Goal: Task Accomplishment & Management: Use online tool/utility

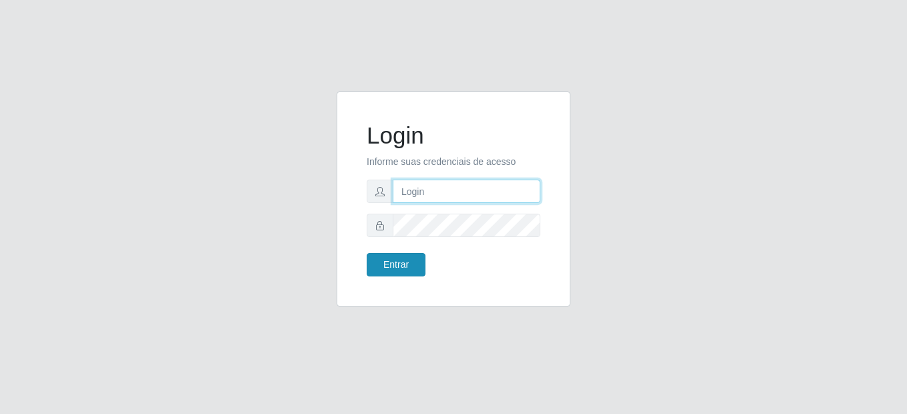
type input "mariabemais@B8"
click at [412, 268] on button "Entrar" at bounding box center [396, 264] width 59 height 23
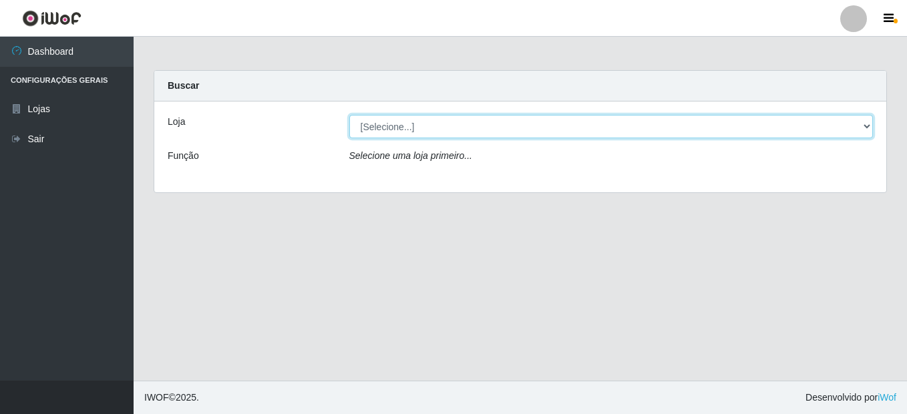
click at [469, 130] on select "[Selecione...] Bemais Supermercados - B8 Valentina" at bounding box center [611, 126] width 524 height 23
select select "413"
click at [349, 115] on select "[Selecione...] Bemais Supermercados - B8 Valentina" at bounding box center [611, 126] width 524 height 23
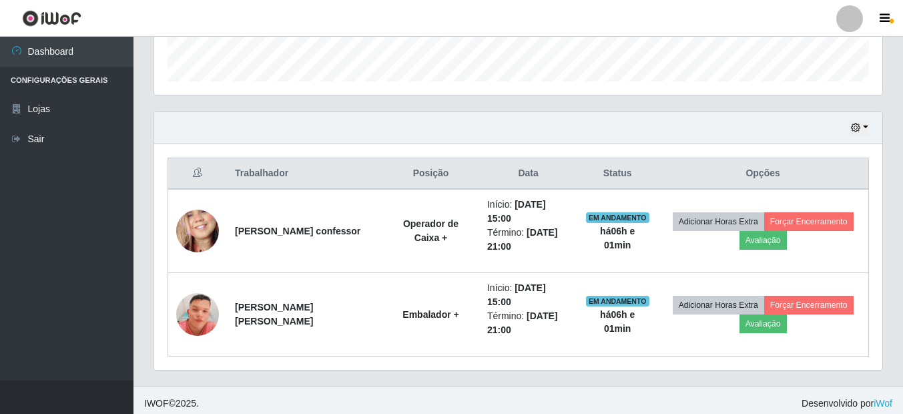
scroll to position [402, 0]
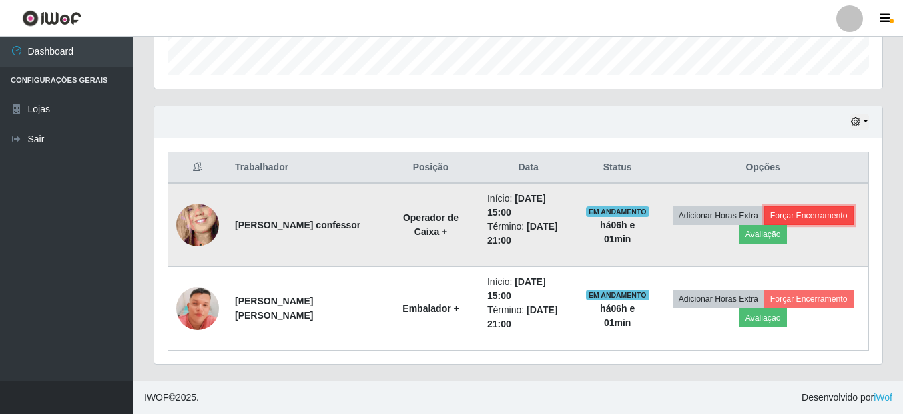
click at [789, 207] on button "Forçar Encerramento" at bounding box center [808, 215] width 89 height 19
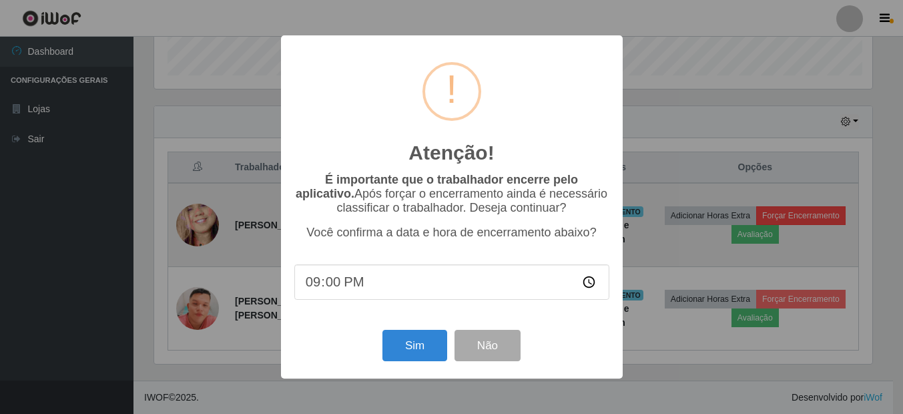
scroll to position [277, 722]
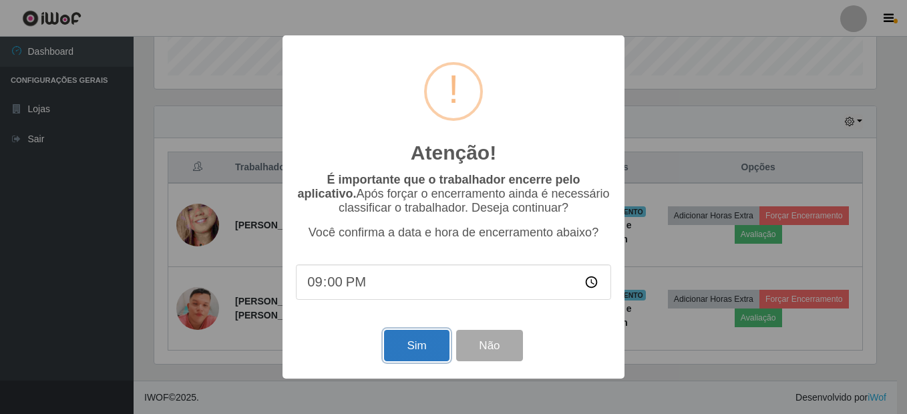
click at [394, 352] on button "Sim" at bounding box center [416, 345] width 65 height 31
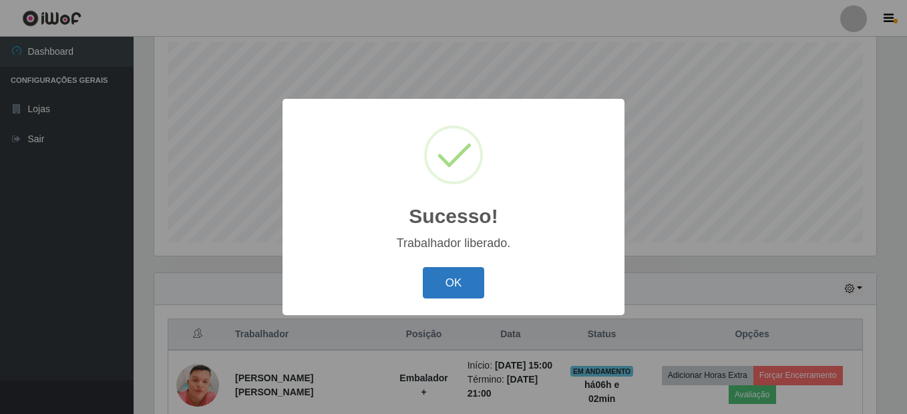
click at [446, 285] on button "OK" at bounding box center [454, 282] width 62 height 31
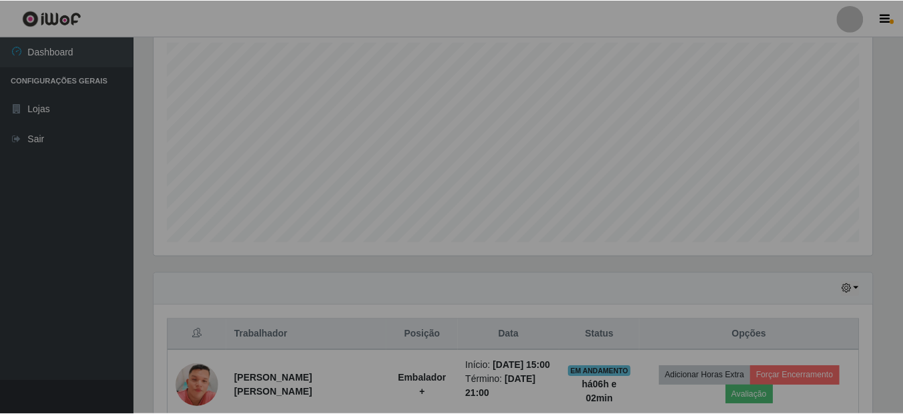
scroll to position [277, 728]
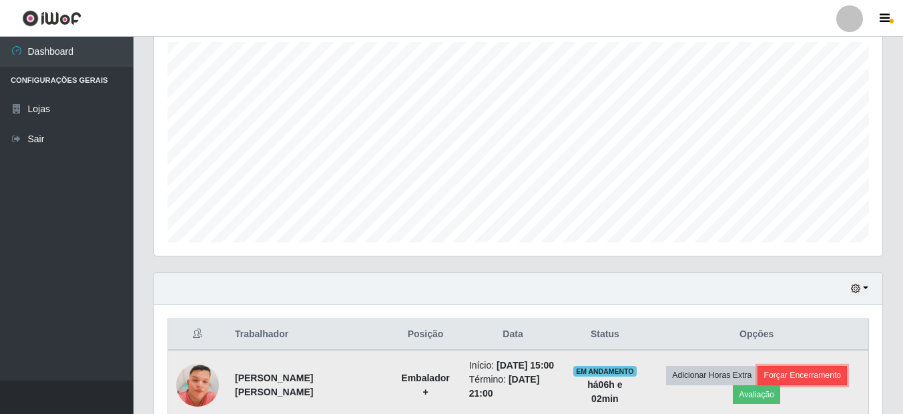
click at [825, 382] on button "Forçar Encerramento" at bounding box center [802, 375] width 89 height 19
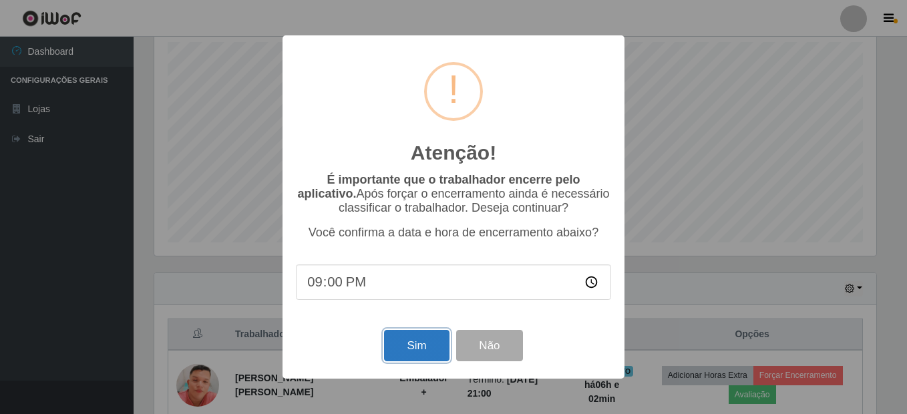
click at [403, 340] on button "Sim" at bounding box center [416, 345] width 65 height 31
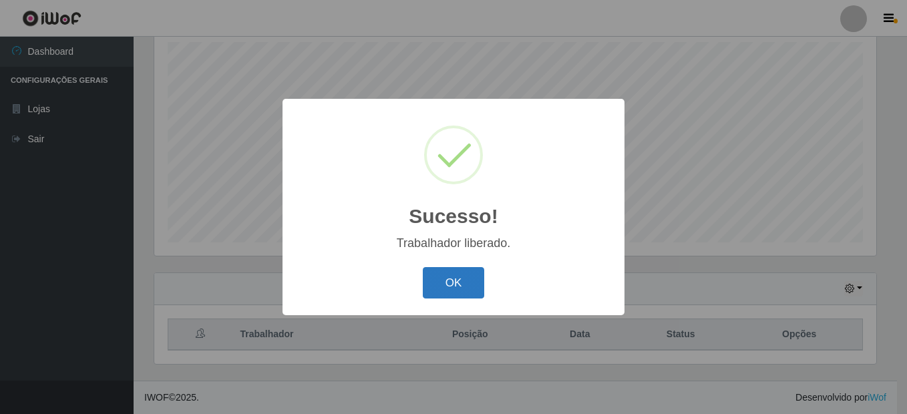
click at [457, 282] on button "OK" at bounding box center [454, 282] width 62 height 31
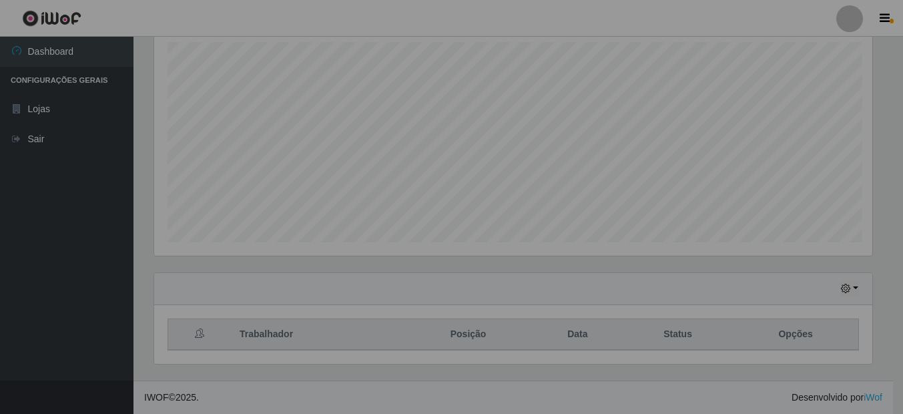
scroll to position [277, 728]
